Goal: Information Seeking & Learning: Compare options

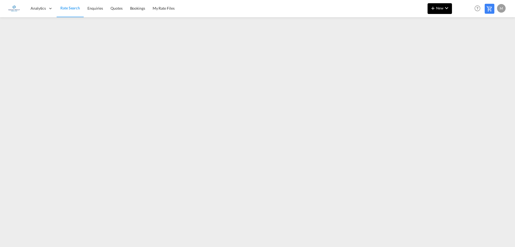
click at [441, 8] on span "New" at bounding box center [440, 8] width 20 height 4
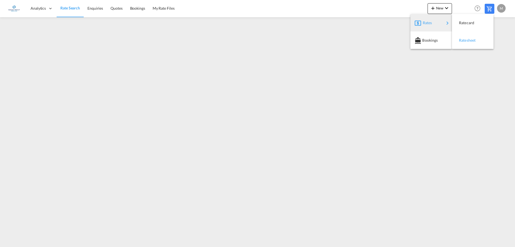
click at [465, 39] on span "Ratesheet" at bounding box center [462, 40] width 6 height 11
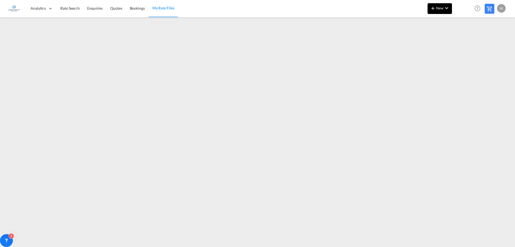
click at [438, 8] on span "New" at bounding box center [440, 8] width 20 height 4
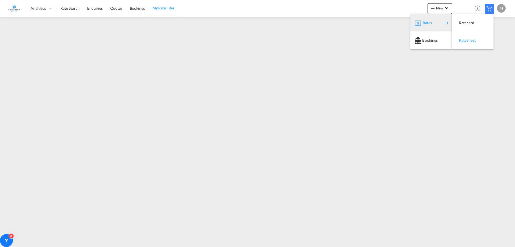
click at [467, 43] on div "Ratesheet" at bounding box center [469, 40] width 20 height 13
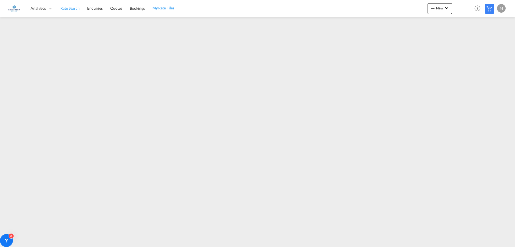
click at [68, 12] on link "Rate Search" at bounding box center [70, 8] width 27 height 17
click at [72, 10] on span "Rate Search" at bounding box center [70, 8] width 20 height 5
drag, startPoint x: 67, startPoint y: 8, endPoint x: 63, endPoint y: 11, distance: 4.7
click at [67, 8] on span "Rate Search" at bounding box center [70, 8] width 20 height 5
click at [72, 7] on span "Rate Search" at bounding box center [70, 8] width 20 height 5
